Goal: Check status: Check status

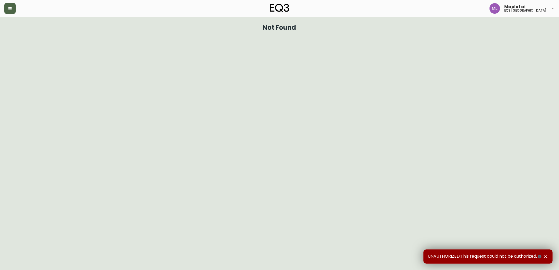
click at [14, 9] on button "button" at bounding box center [10, 9] width 12 height 12
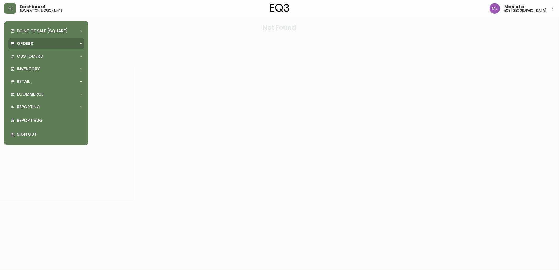
click at [33, 41] on p "Orders" at bounding box center [25, 44] width 16 height 6
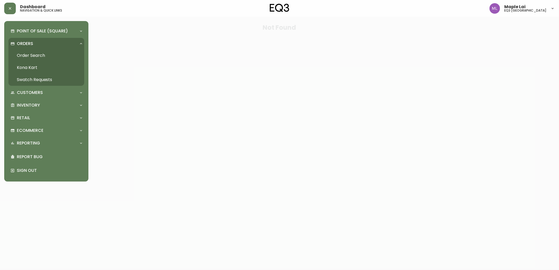
click at [35, 55] on link "Order Search" at bounding box center [46, 56] width 76 height 12
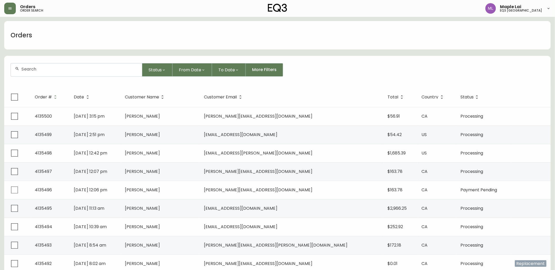
click at [100, 69] on input "text" at bounding box center [79, 69] width 116 height 5
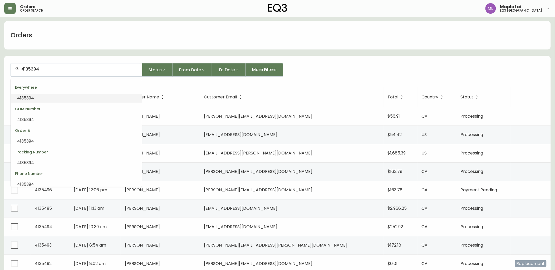
type input "4135394"
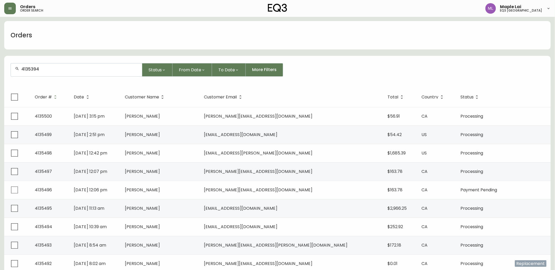
click at [102, 61] on form "4135394 Status From Date To Date More Filters" at bounding box center [277, 72] width 547 height 30
click at [97, 68] on input "4135394" at bounding box center [79, 69] width 116 height 5
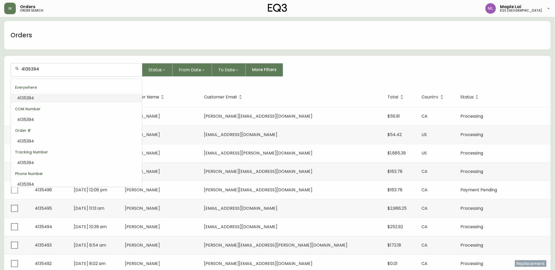
click at [30, 96] on span "4135394" at bounding box center [25, 98] width 17 height 6
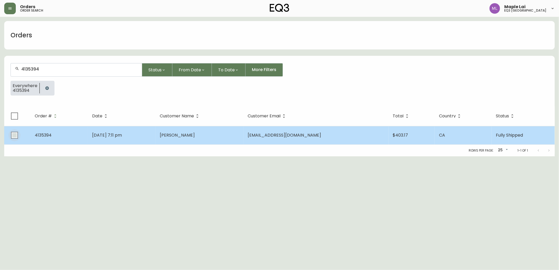
click at [15, 135] on input "checkbox" at bounding box center [14, 135] width 12 height 12
checkbox input "true"
click at [158, 131] on td "[DATE] 7:11 pm" at bounding box center [119, 135] width 76 height 18
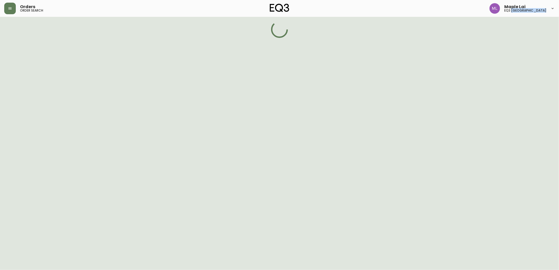
click at [189, 38] on html "Orders order search Maple Lai eq3 [GEOGRAPHIC_DATA]" at bounding box center [279, 19] width 559 height 38
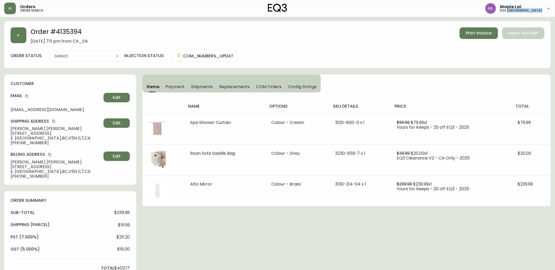
type input "Fully Shipped"
select select "FULLY_SHIPPED"
